Goal: Information Seeking & Learning: Learn about a topic

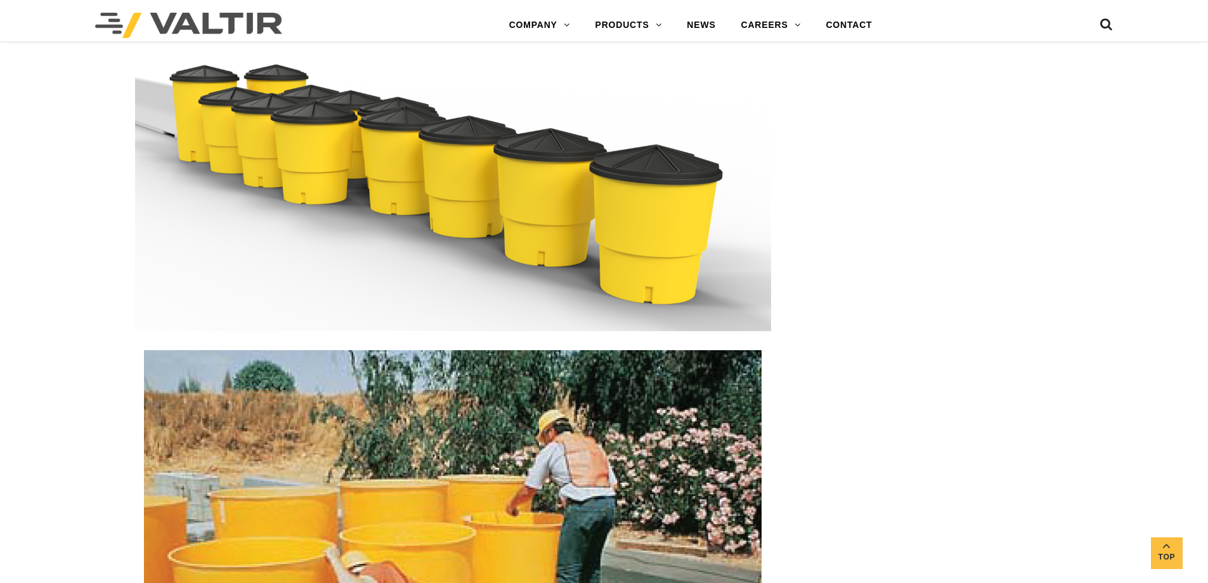
scroll to position [753, 0]
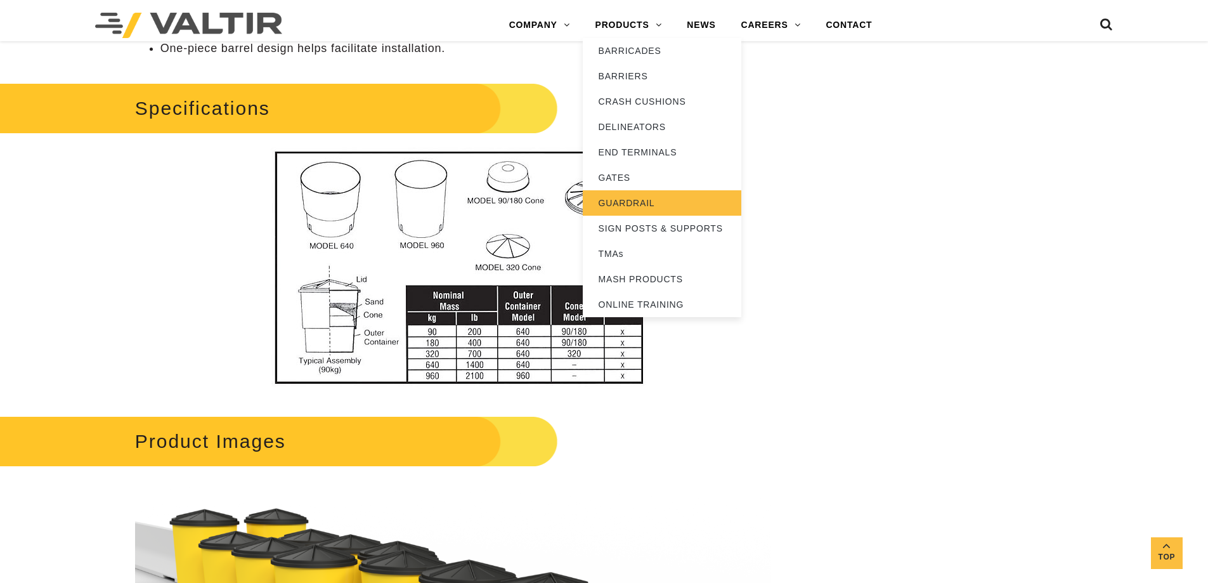
click at [638, 193] on link "GUARDRAIL" at bounding box center [662, 202] width 159 height 25
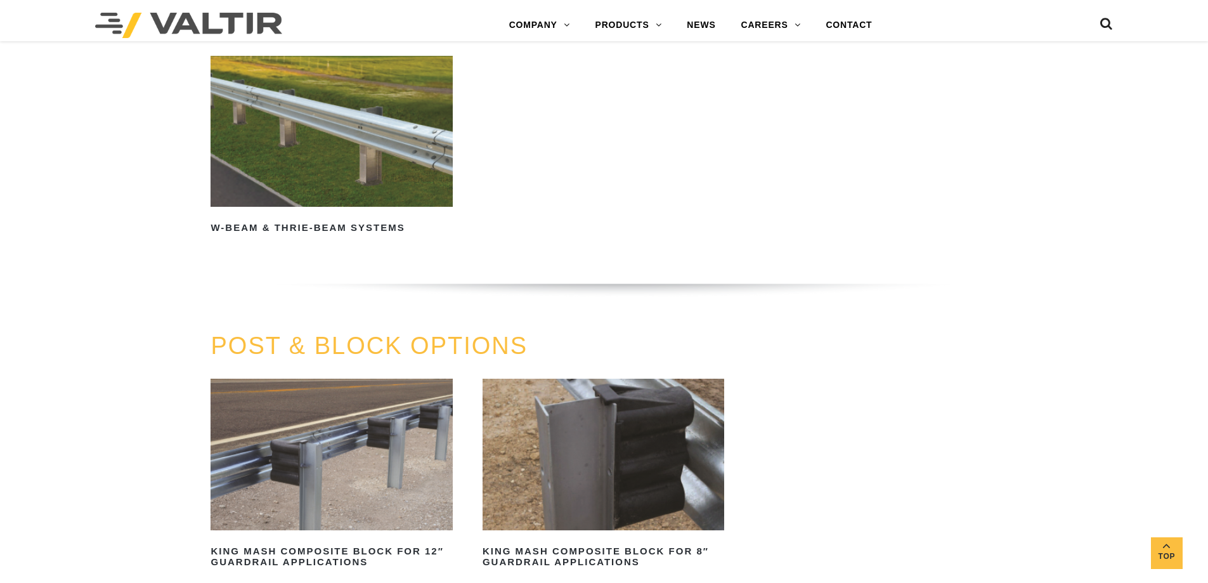
scroll to position [888, 0]
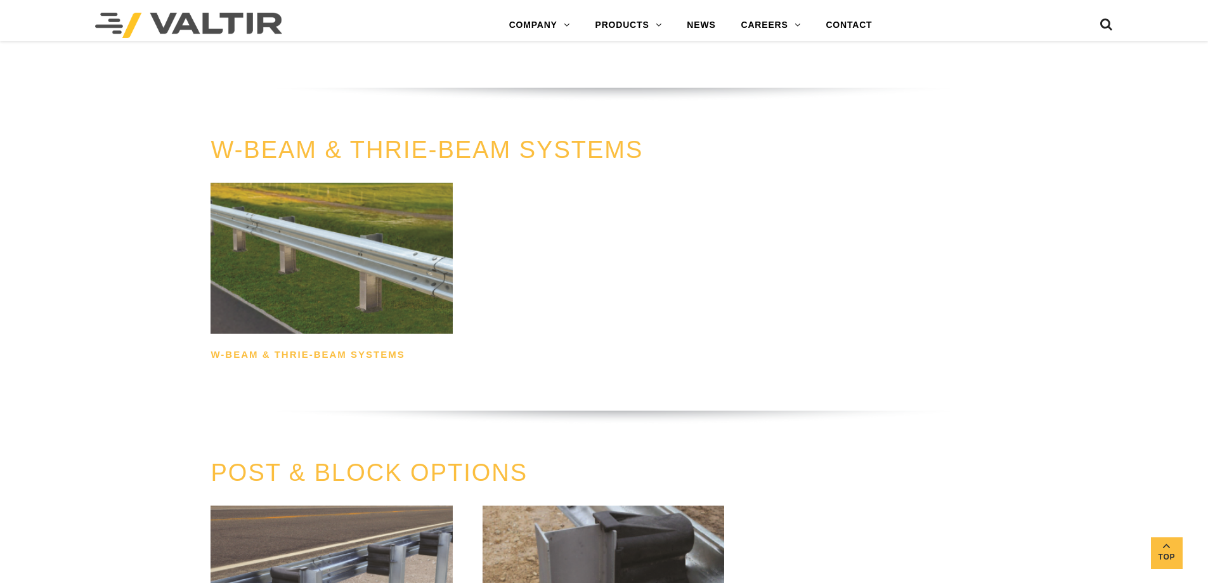
click at [320, 355] on h2 "W-Beam & Thrie-Beam Systems" at bounding box center [332, 355] width 242 height 20
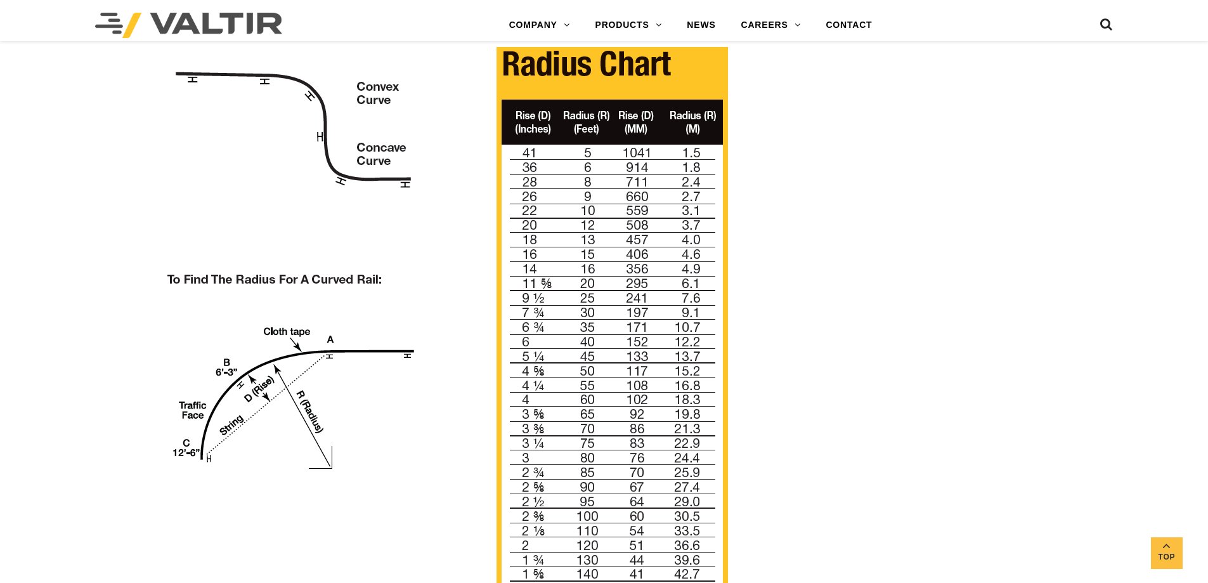
scroll to position [1141, 0]
